Goal: Transaction & Acquisition: Obtain resource

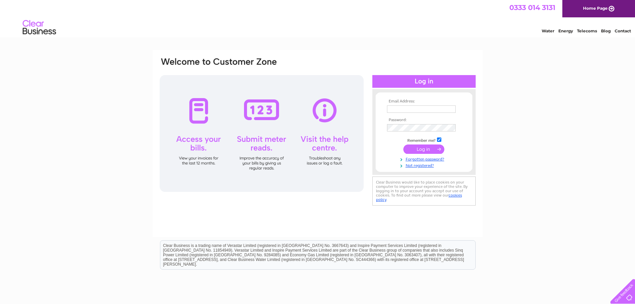
type input "ccollier@assystem.com"
drag, startPoint x: 419, startPoint y: 146, endPoint x: 414, endPoint y: 146, distance: 5.0
click at [419, 146] on input "submit" at bounding box center [423, 148] width 41 height 9
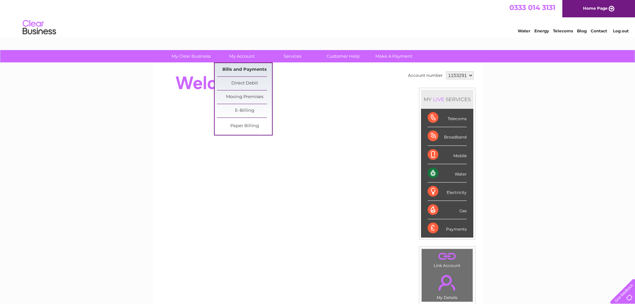
click at [237, 67] on link "Bills and Payments" at bounding box center [244, 69] width 55 height 13
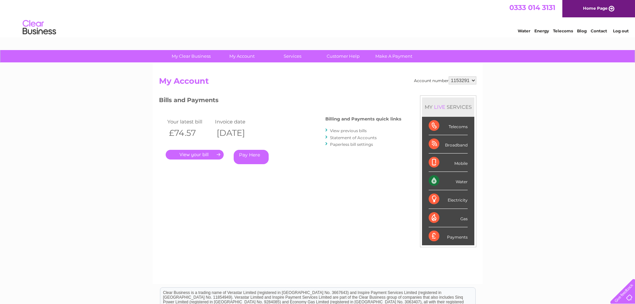
click at [192, 154] on link "." at bounding box center [195, 155] width 58 height 10
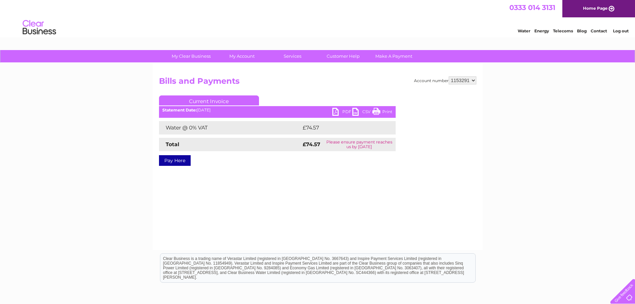
click at [343, 113] on link "PDF" at bounding box center [342, 113] width 20 height 10
